Goal: Communication & Community: Answer question/provide support

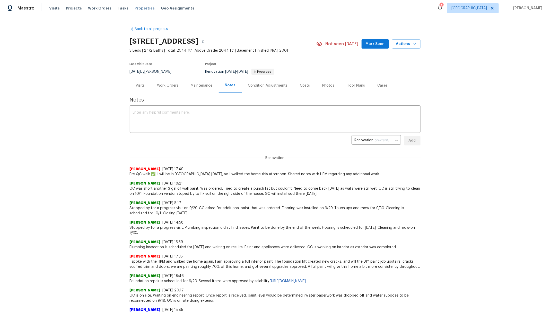
click at [142, 9] on span "Properties" at bounding box center [145, 8] width 20 height 5
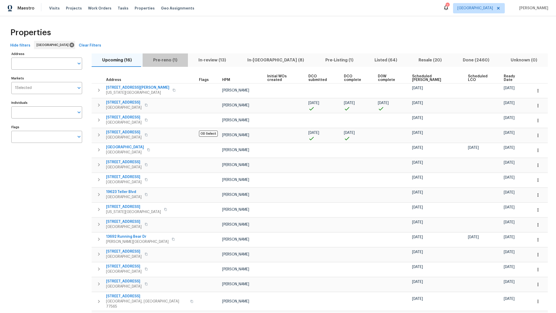
click at [170, 60] on span "Pre-reno (1)" at bounding box center [165, 60] width 39 height 7
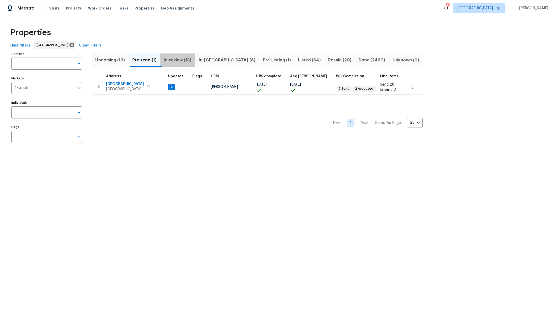
click at [185, 62] on span "In-review (13)" at bounding box center [177, 60] width 29 height 7
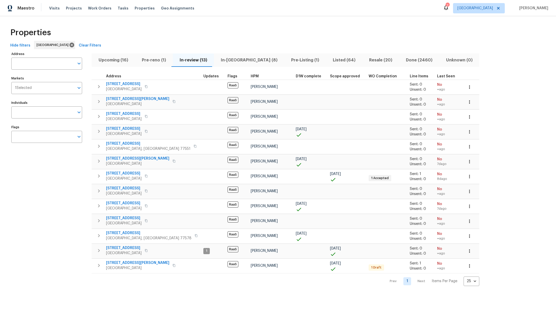
click at [235, 59] on span "In-[GEOGRAPHIC_DATA] (8)" at bounding box center [249, 60] width 64 height 7
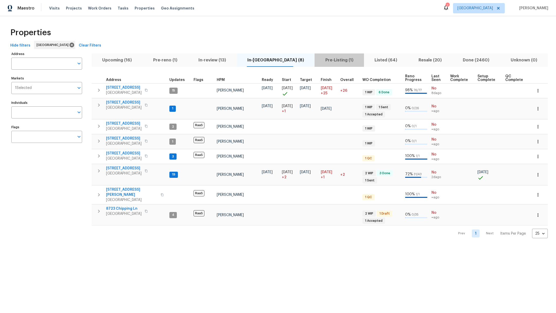
click at [317, 58] on span "Pre-Listing (1)" at bounding box center [338, 60] width 43 height 7
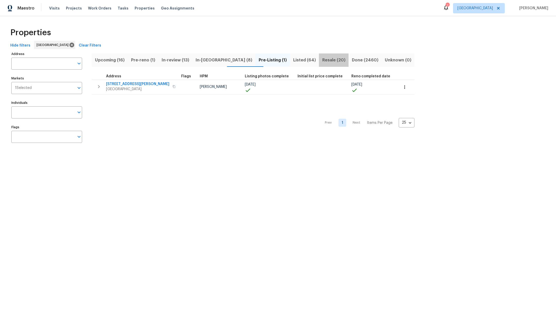
click at [319, 61] on button "Resale (20)" at bounding box center [334, 60] width 30 height 13
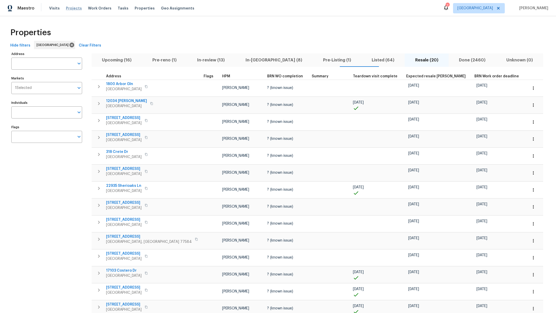
click at [74, 7] on span "Projects" at bounding box center [74, 8] width 16 height 5
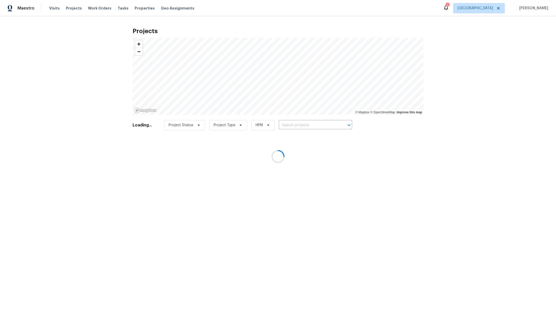
click at [53, 9] on div at bounding box center [278, 156] width 556 height 313
click at [54, 9] on div at bounding box center [278, 156] width 556 height 313
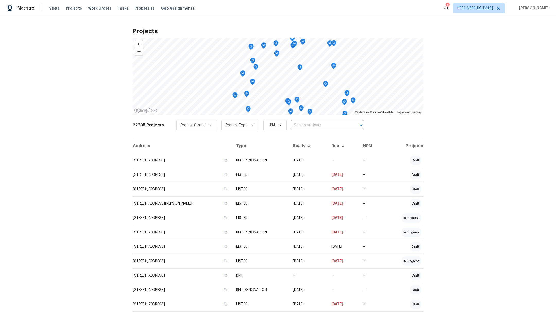
click at [53, 12] on div "Visits Projects Work Orders Tasks Properties Geo Assignments" at bounding box center [124, 8] width 151 height 10
click at [52, 7] on span "Visits" at bounding box center [54, 8] width 11 height 5
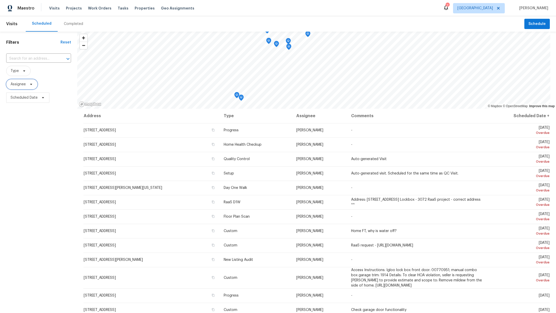
click at [14, 87] on span "Assignee" at bounding box center [21, 84] width 31 height 10
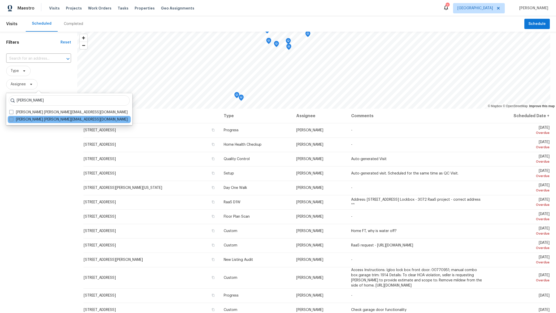
type input "[PERSON_NAME]"
click at [11, 121] on span at bounding box center [11, 119] width 4 height 4
click at [11, 120] on input "[PERSON_NAME] [PERSON_NAME][EMAIL_ADDRESS][DOMAIN_NAME]" at bounding box center [10, 118] width 3 height 3
checkbox input "true"
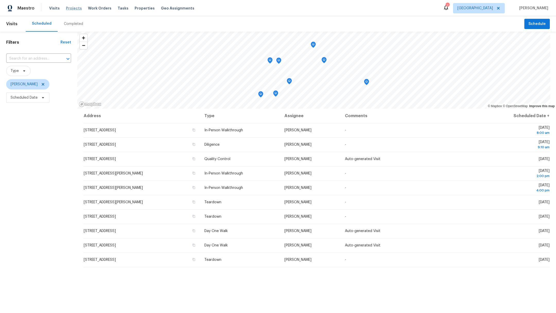
click at [73, 7] on span "Projects" at bounding box center [74, 8] width 16 height 5
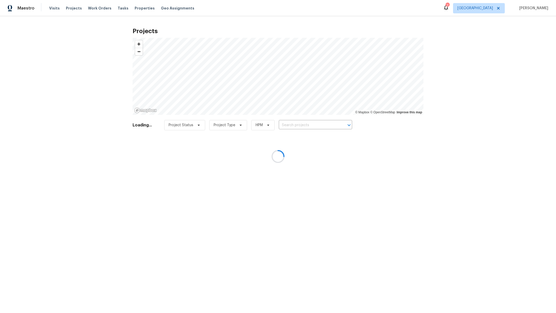
click at [315, 123] on div at bounding box center [278, 156] width 556 height 313
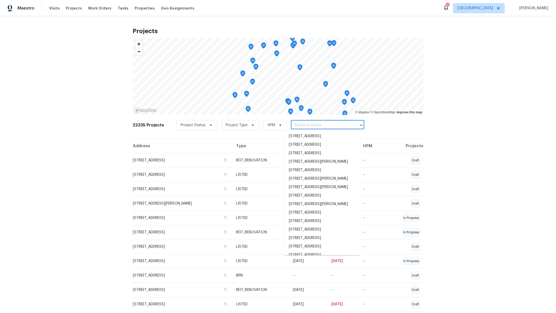
click at [316, 125] on input "text" at bounding box center [320, 125] width 59 height 8
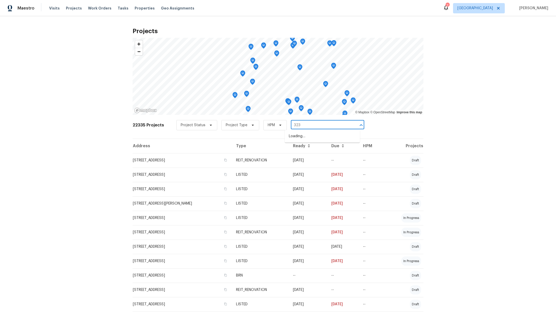
type input "3231"
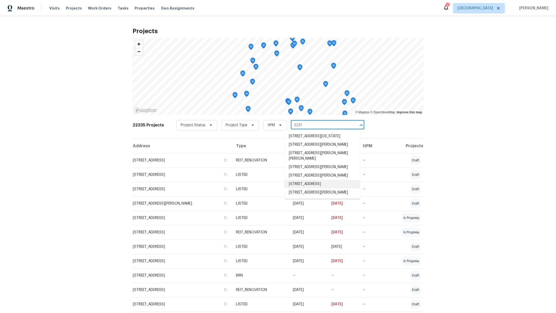
click at [310, 189] on li "[STREET_ADDRESS]" at bounding box center [322, 184] width 75 height 8
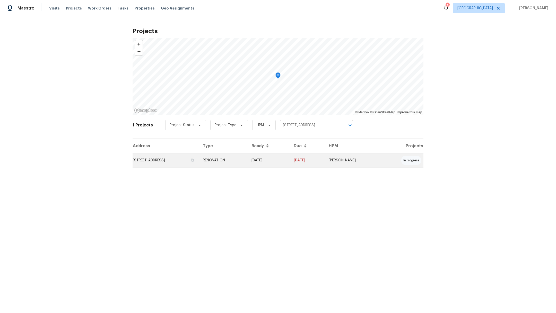
click at [165, 164] on td "[STREET_ADDRESS]" at bounding box center [165, 160] width 66 height 14
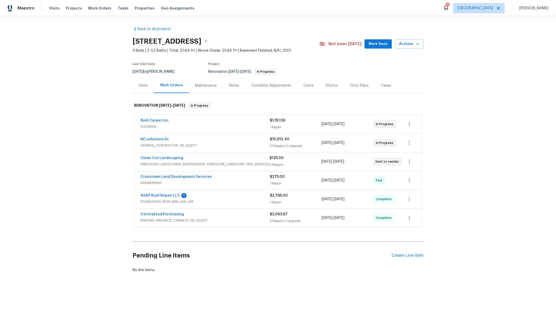
click at [232, 88] on div "Notes" at bounding box center [234, 85] width 22 height 15
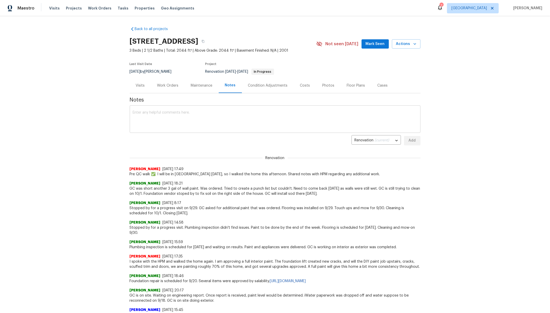
click at [172, 112] on textarea at bounding box center [275, 120] width 285 height 18
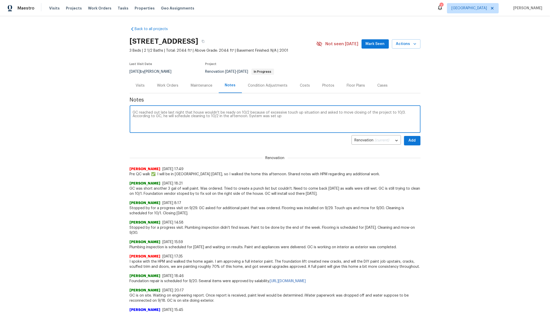
type textarea "GC reached out late last night that house wouldn't be ready on 10/2 because of …"
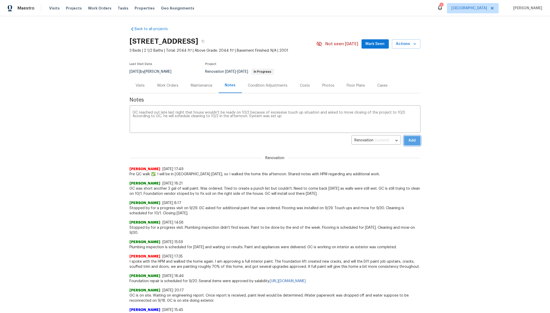
click at [414, 139] on button "Add" at bounding box center [412, 141] width 16 height 10
